Goal: Transaction & Acquisition: Purchase product/service

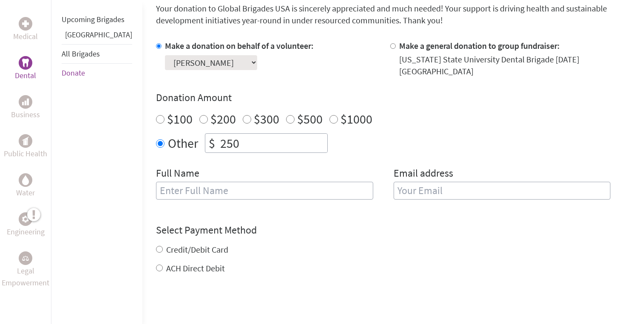
scroll to position [236, 0]
